Goal: Find contact information: Find contact information

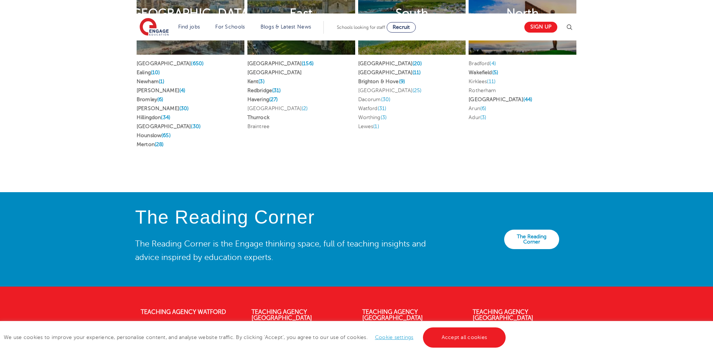
scroll to position [1671, 0]
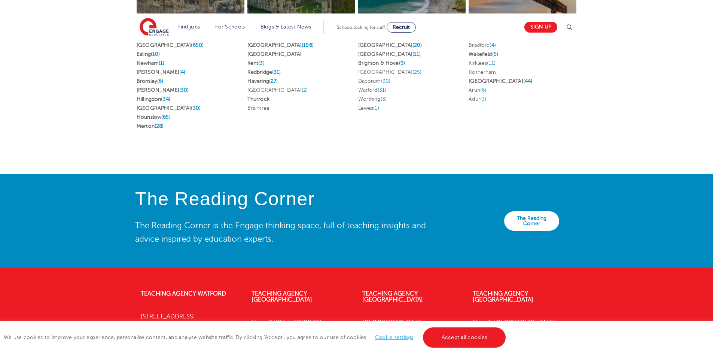
click at [484, 353] on link "Find Us Here" at bounding box center [490, 361] width 35 height 7
click at [437, 340] on link "Accept all cookies" at bounding box center [464, 337] width 83 height 20
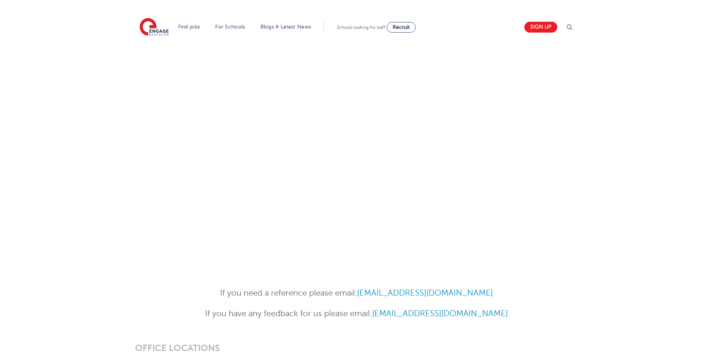
scroll to position [486, 0]
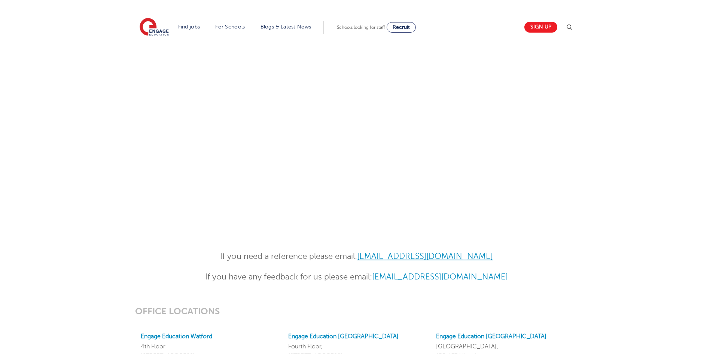
copy link "References@engagepartners.co.uk"
drag, startPoint x: 505, startPoint y: 168, endPoint x: 362, endPoint y: 166, distance: 143.3
click at [362, 250] on p "If you need a reference please email: References@engagepartners.co.uk" at bounding box center [356, 256] width 367 height 13
